Goal: Information Seeking & Learning: Learn about a topic

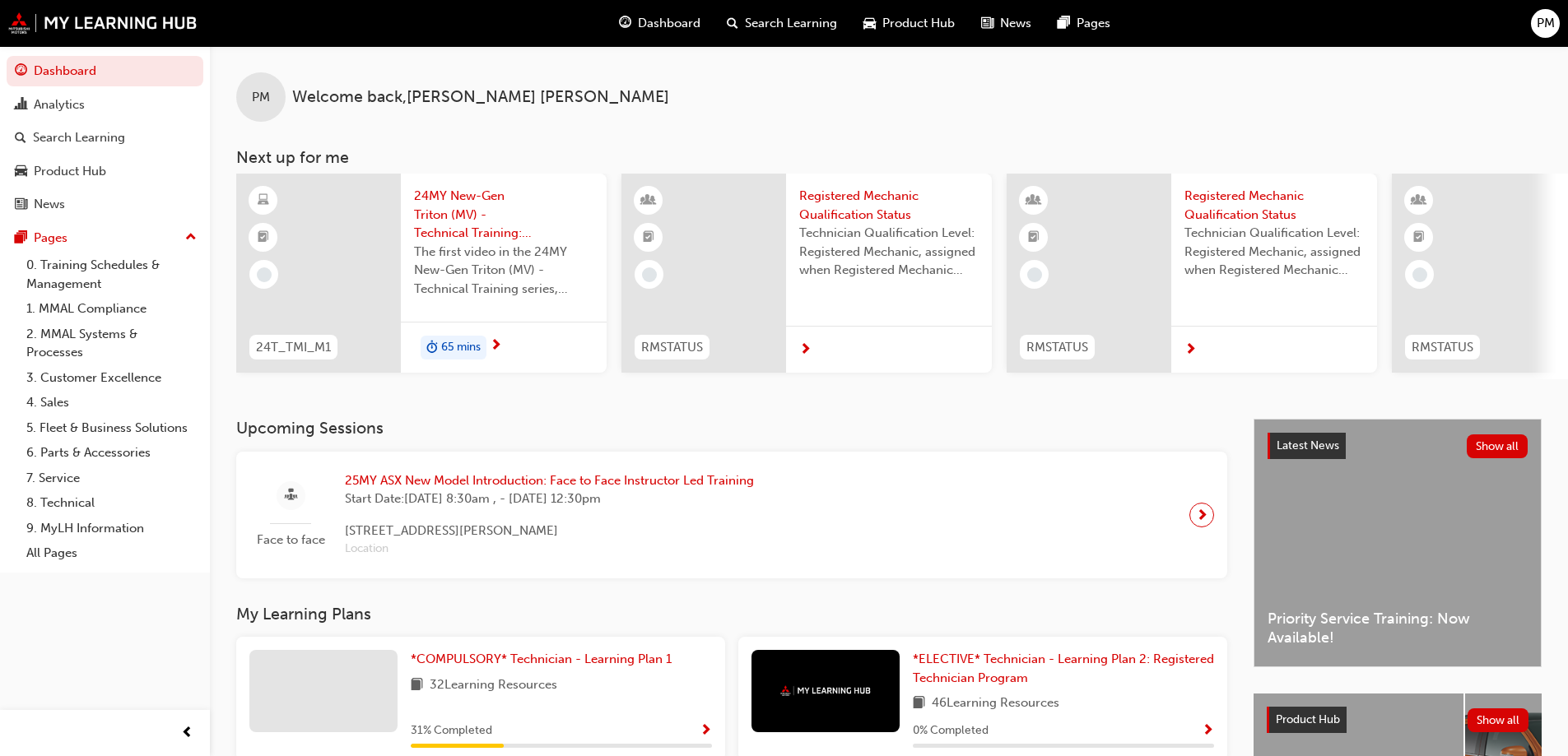
click at [502, 471] on div "Face to face 25MY ASX New Model Introduction: Face to Face Instructor Led Train…" at bounding box center [732, 515] width 964 height 101
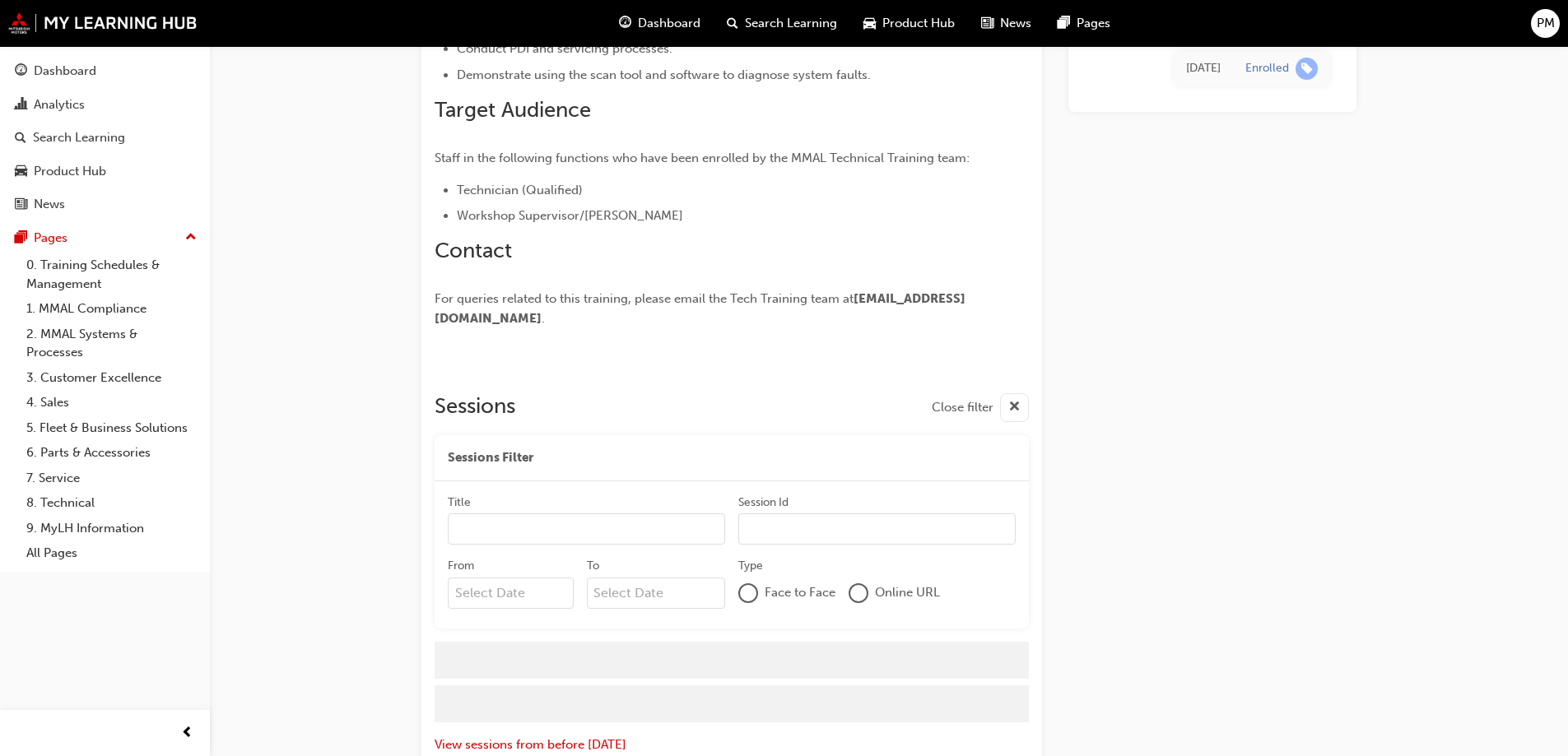
scroll to position [2148, 0]
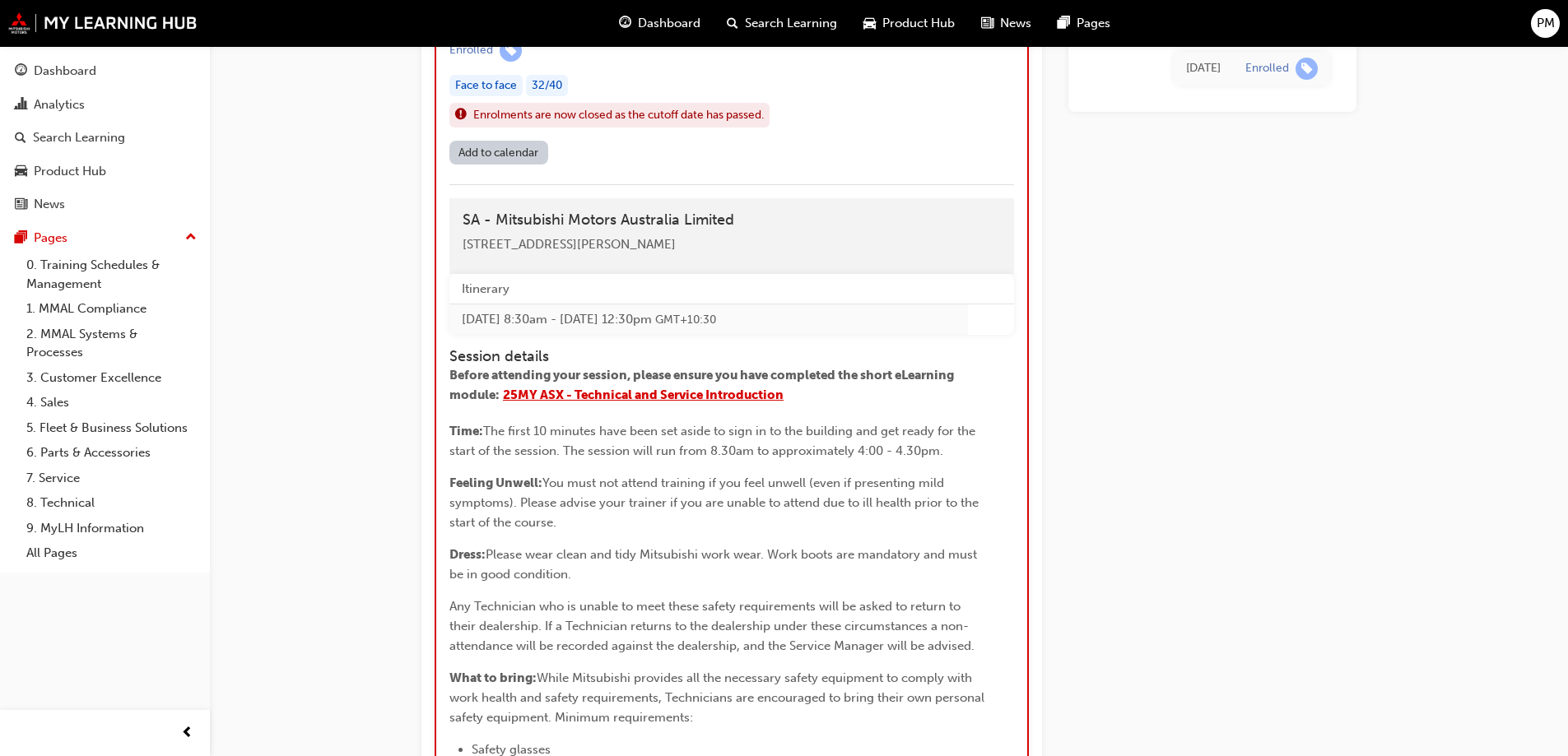
click at [642, 402] on span "25MY ASX - Technical and Service Introduction" at bounding box center [643, 394] width 280 height 15
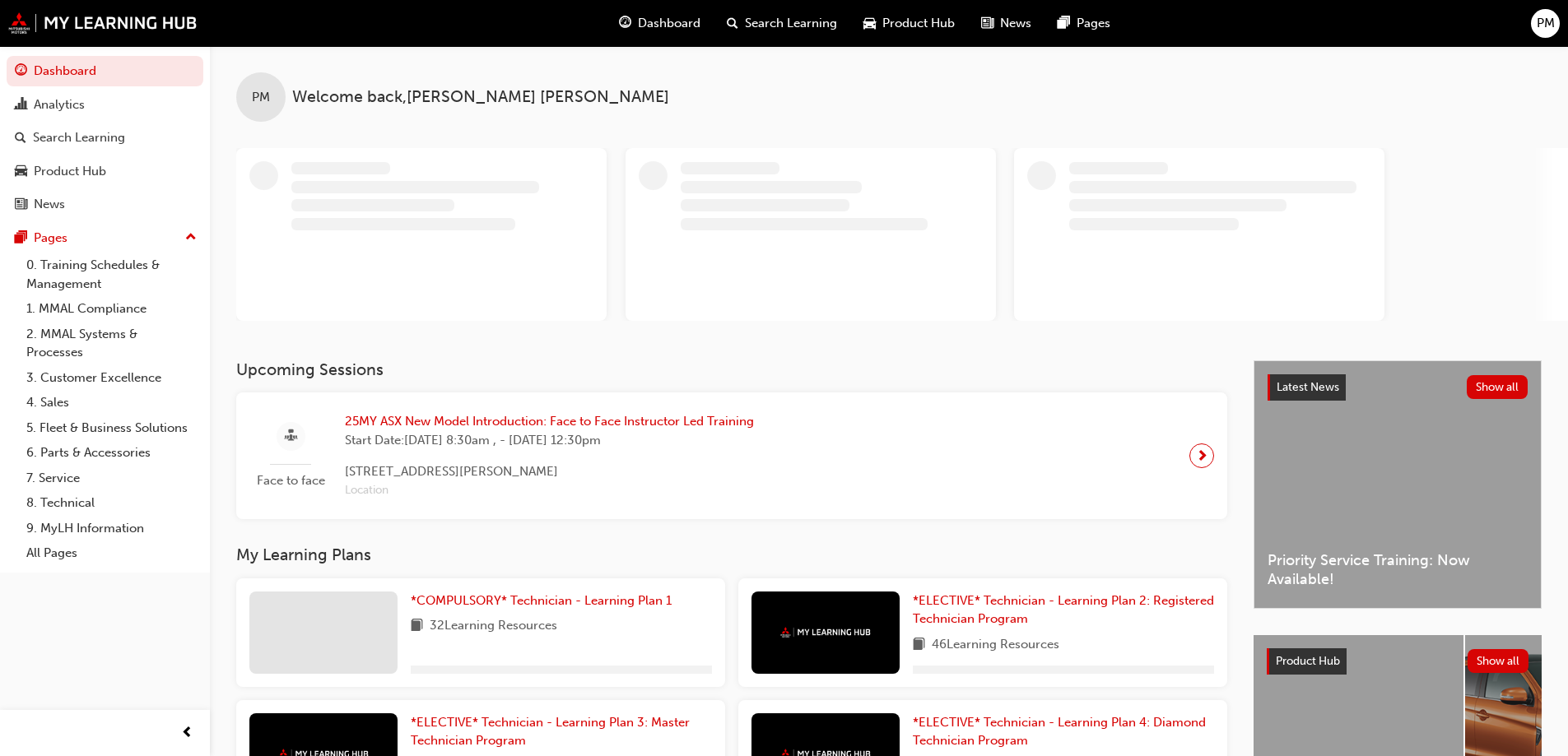
click at [1362, 692] on div "ALL-NEW ASX - Training starting soon!" at bounding box center [1358, 738] width 209 height 206
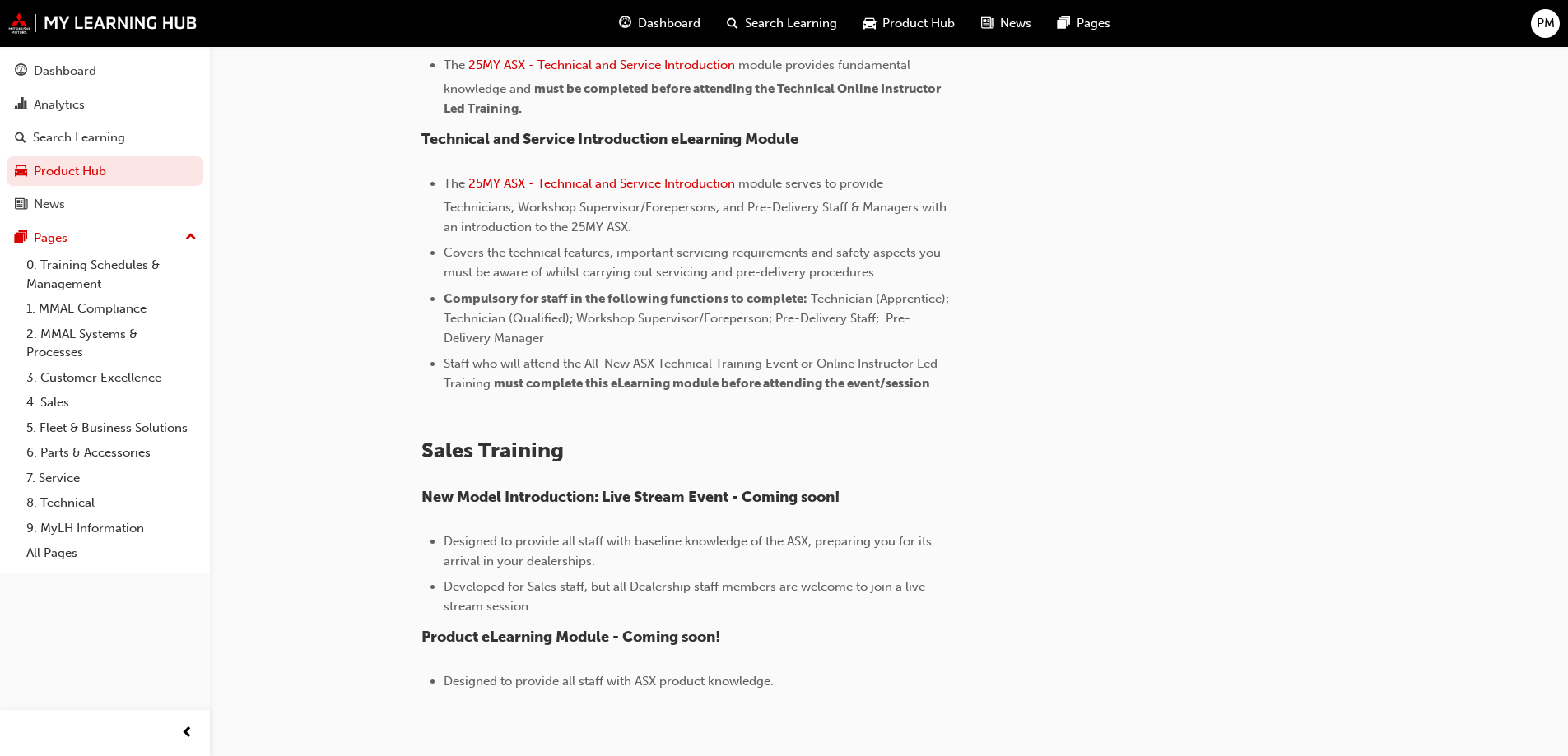
scroll to position [1131, 0]
